Goal: Information Seeking & Learning: Learn about a topic

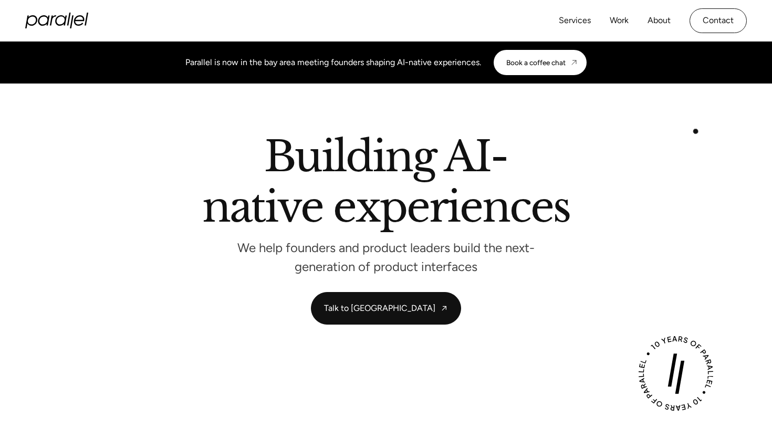
click at [700, 133] on section "Building AI-native experiences We help founders and product leaders build the n…" at bounding box center [386, 229] width 772 height 293
click at [584, 18] on link "Services" at bounding box center [574, 20] width 32 height 15
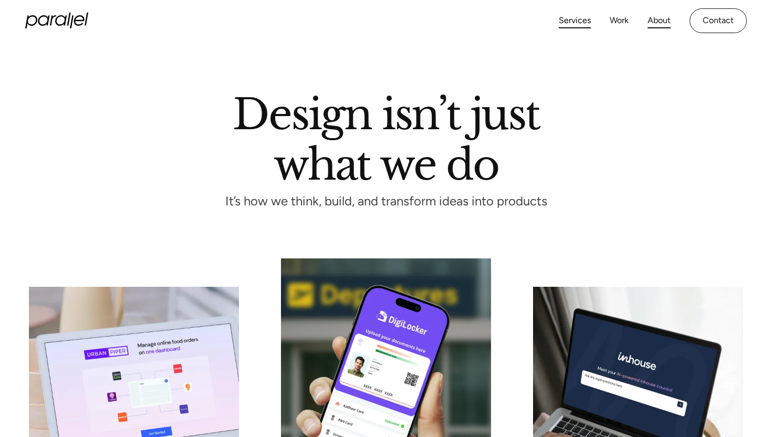
click at [662, 22] on link "About" at bounding box center [658, 20] width 23 height 15
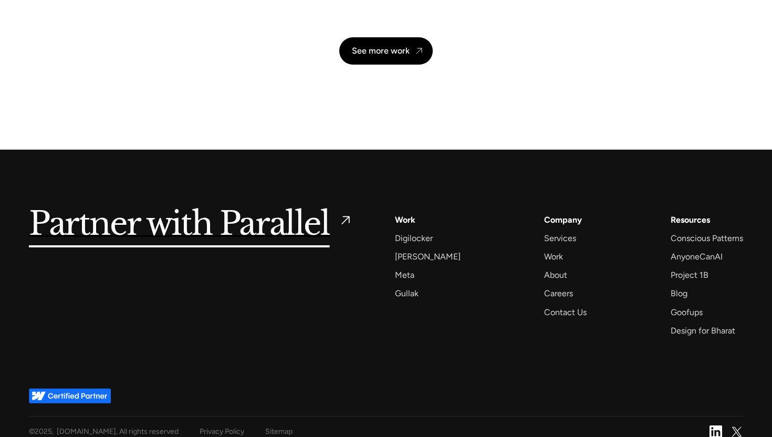
scroll to position [2494, 0]
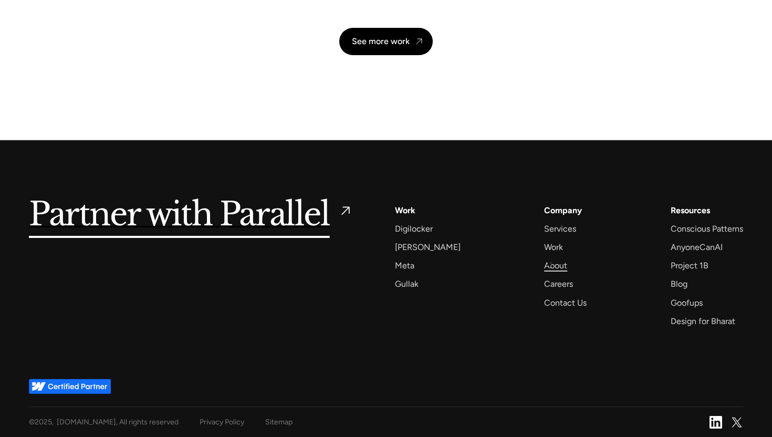
click at [549, 264] on div "About" at bounding box center [555, 265] width 23 height 14
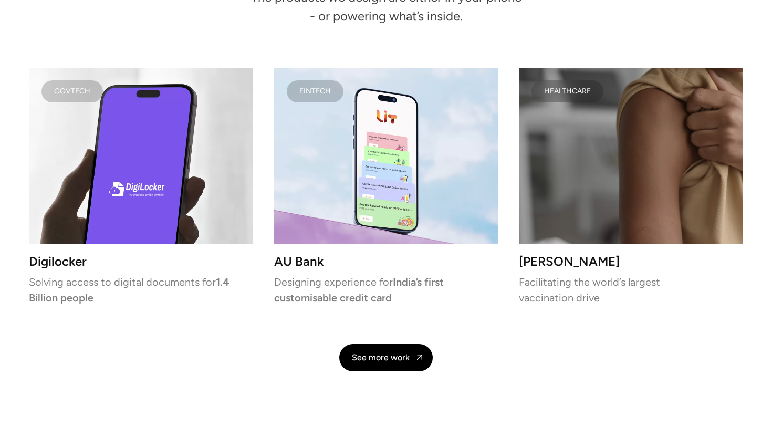
scroll to position [2494, 0]
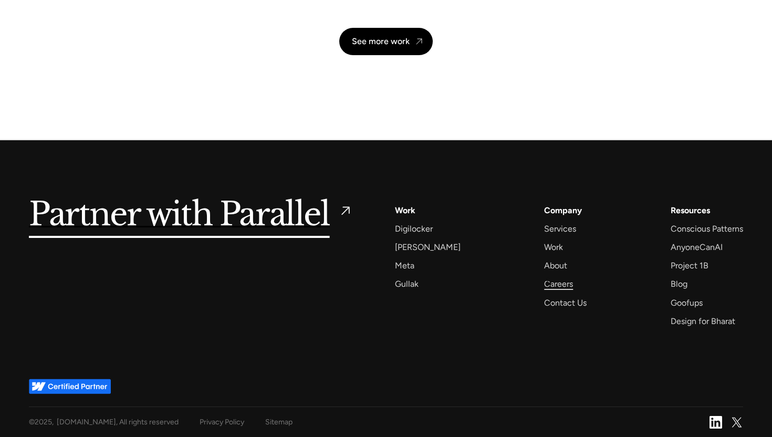
click at [549, 280] on div "Careers" at bounding box center [558, 284] width 29 height 14
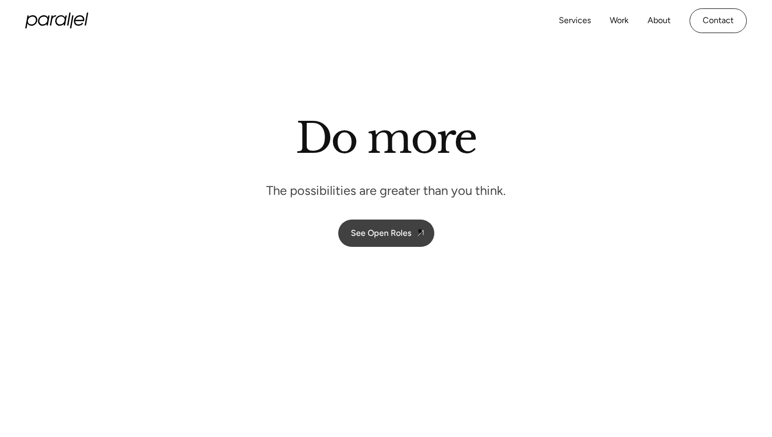
click at [413, 229] on link "See Open Roles" at bounding box center [386, 232] width 96 height 27
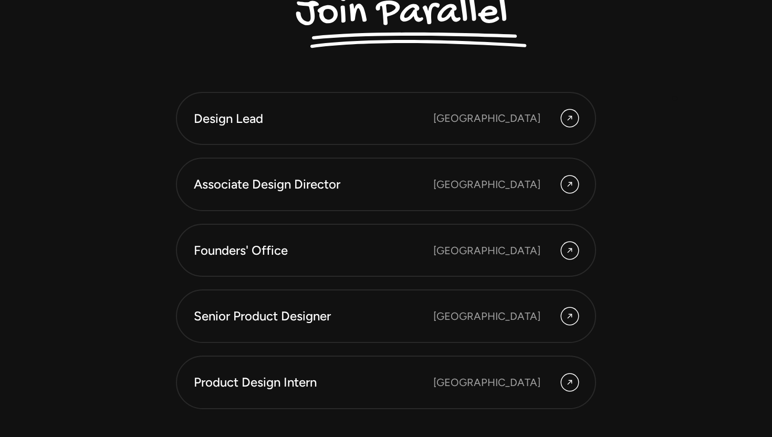
scroll to position [2827, 0]
click at [573, 245] on icon at bounding box center [569, 250] width 8 height 13
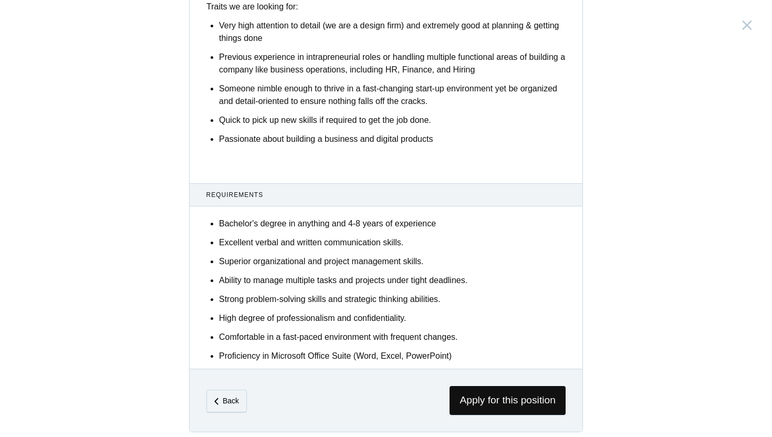
scroll to position [568, 0]
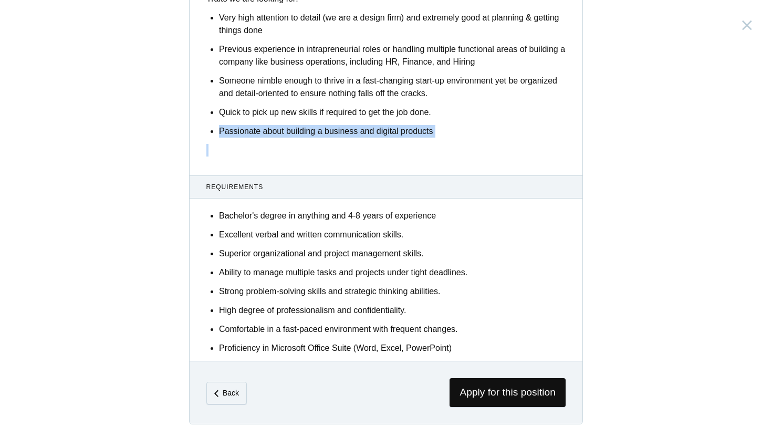
drag, startPoint x: 219, startPoint y: 133, endPoint x: 425, endPoint y: 140, distance: 205.9
click at [334, 227] on ul "Bachelor's degree in anything and 4-8 years of experience Excellent verbal and …" at bounding box center [392, 281] width 346 height 145
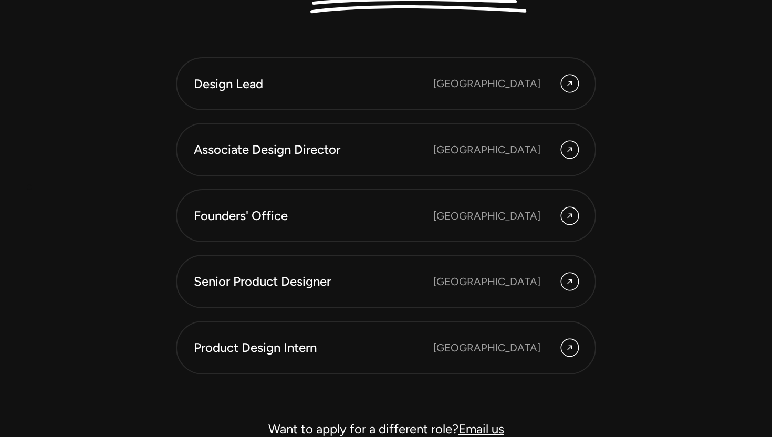
scroll to position [2864, 0]
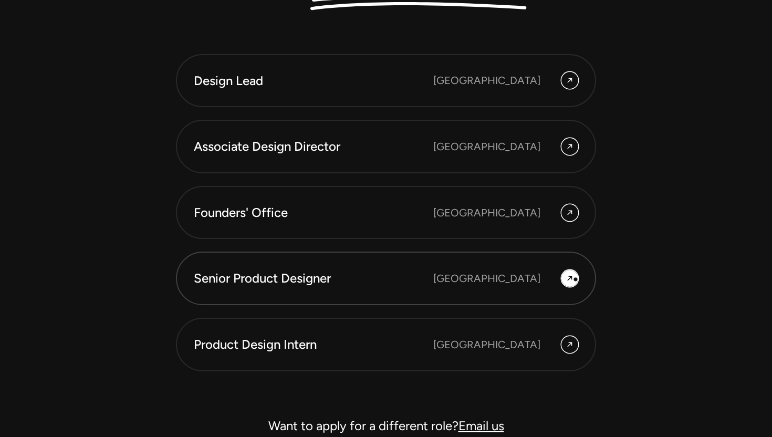
click at [576, 277] on div at bounding box center [569, 278] width 17 height 17
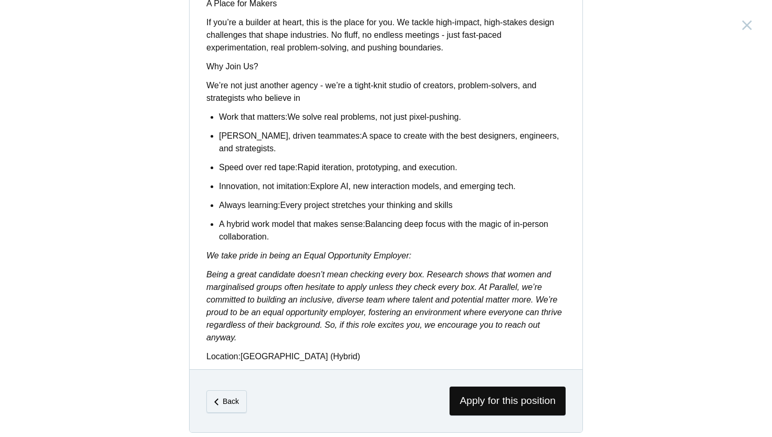
scroll to position [819, 0]
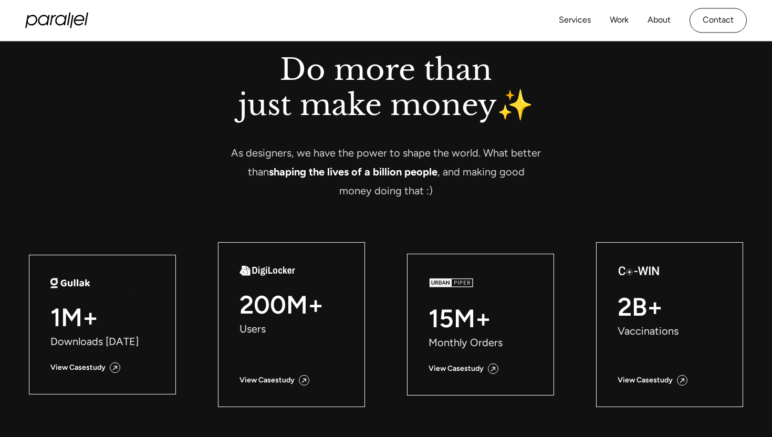
scroll to position [860, 0]
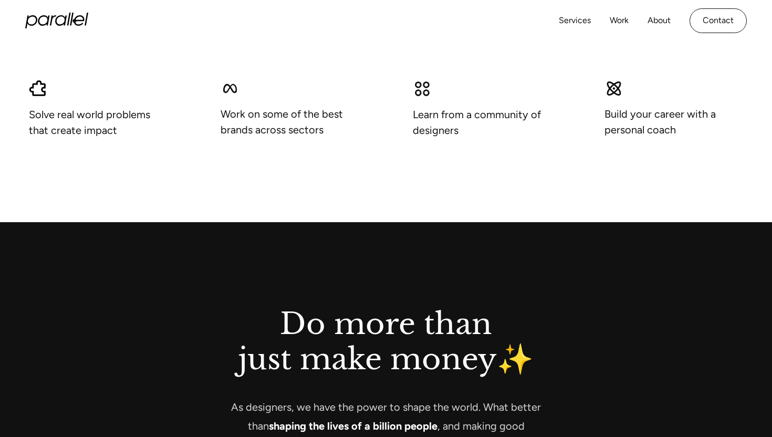
click at [74, 20] on icon "home" at bounding box center [79, 20] width 10 height 10
